Goal: Information Seeking & Learning: Learn about a topic

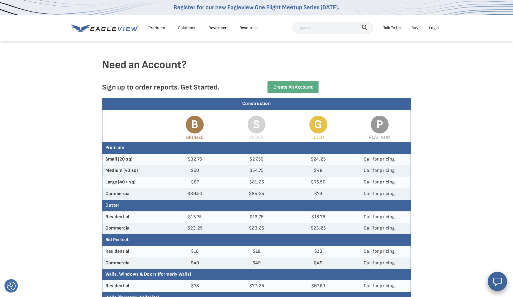
click at [114, 25] on icon at bounding box center [104, 27] width 67 height 7
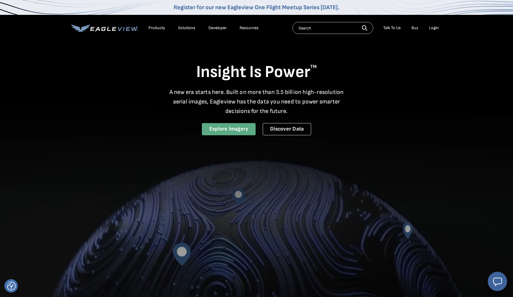
click at [235, 128] on link "Explore Imagery" at bounding box center [229, 129] width 54 height 12
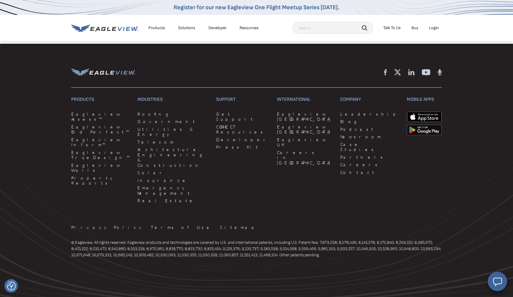
scroll to position [1533, 0]
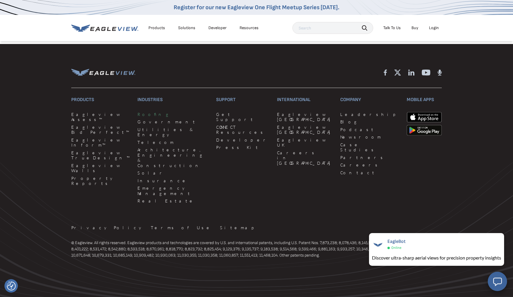
click at [146, 117] on link "Roofing" at bounding box center [174, 114] width 72 height 5
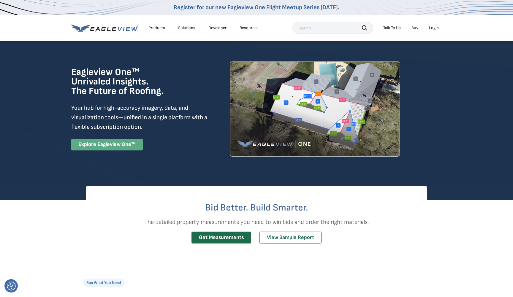
click at [127, 150] on link "Explore Eagleview One™" at bounding box center [107, 145] width 72 height 12
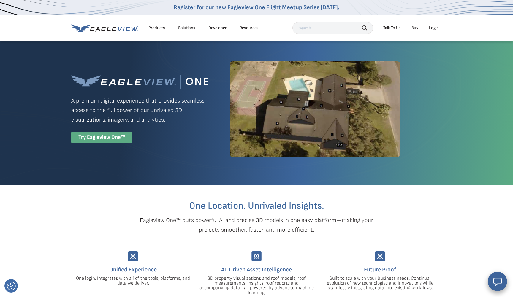
click at [124, 143] on div "Try Eagleview One™" at bounding box center [101, 138] width 61 height 12
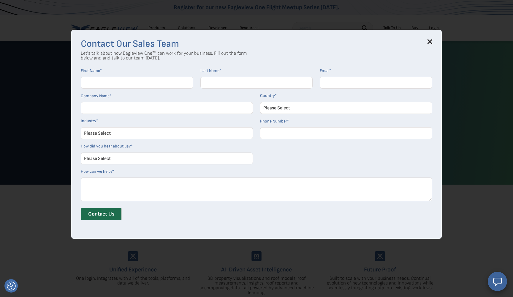
click at [432, 41] on icon at bounding box center [430, 41] width 5 height 5
